Goal: Task Accomplishment & Management: Manage account settings

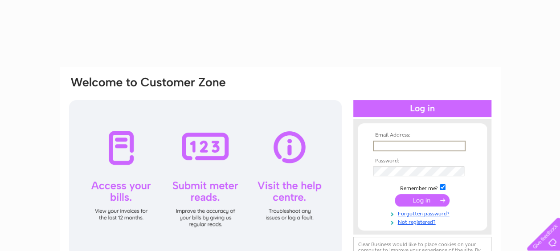
click at [398, 147] on input "text" at bounding box center [419, 146] width 93 height 11
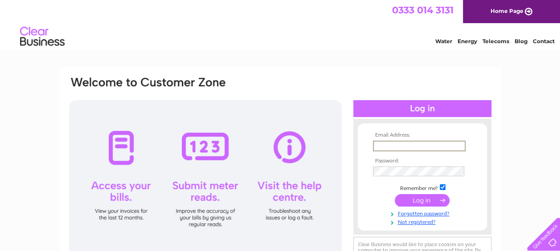
type input "[EMAIL_ADDRESS][DOMAIN_NAME]"
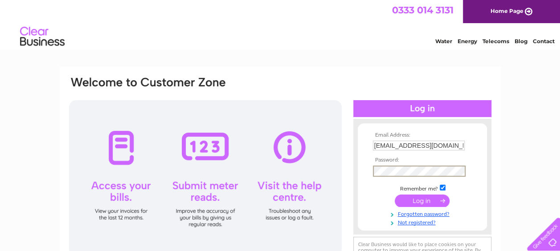
click at [424, 204] on input "submit" at bounding box center [422, 201] width 55 height 12
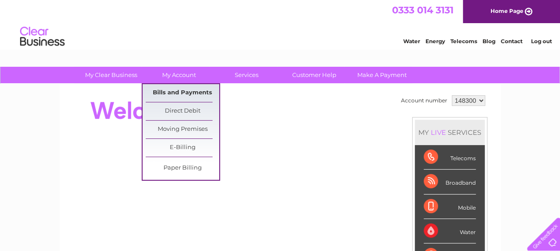
click at [192, 90] on link "Bills and Payments" at bounding box center [182, 93] width 73 height 18
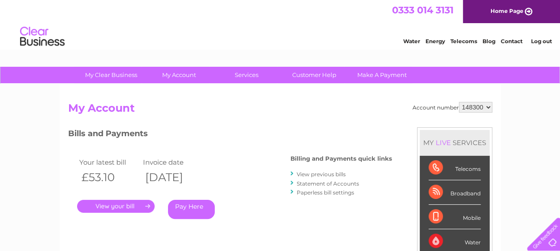
click at [122, 207] on link "." at bounding box center [115, 206] width 77 height 13
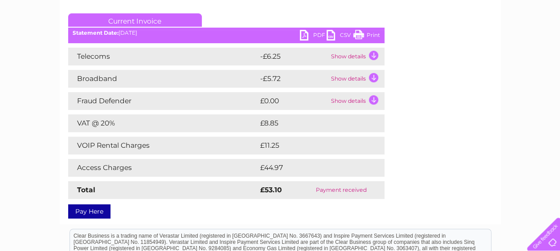
scroll to position [134, 0]
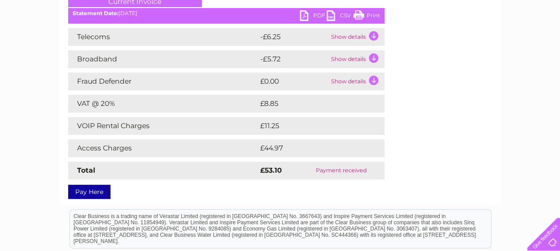
click at [304, 16] on link "PDF" at bounding box center [313, 16] width 27 height 13
